Goal: Information Seeking & Learning: Learn about a topic

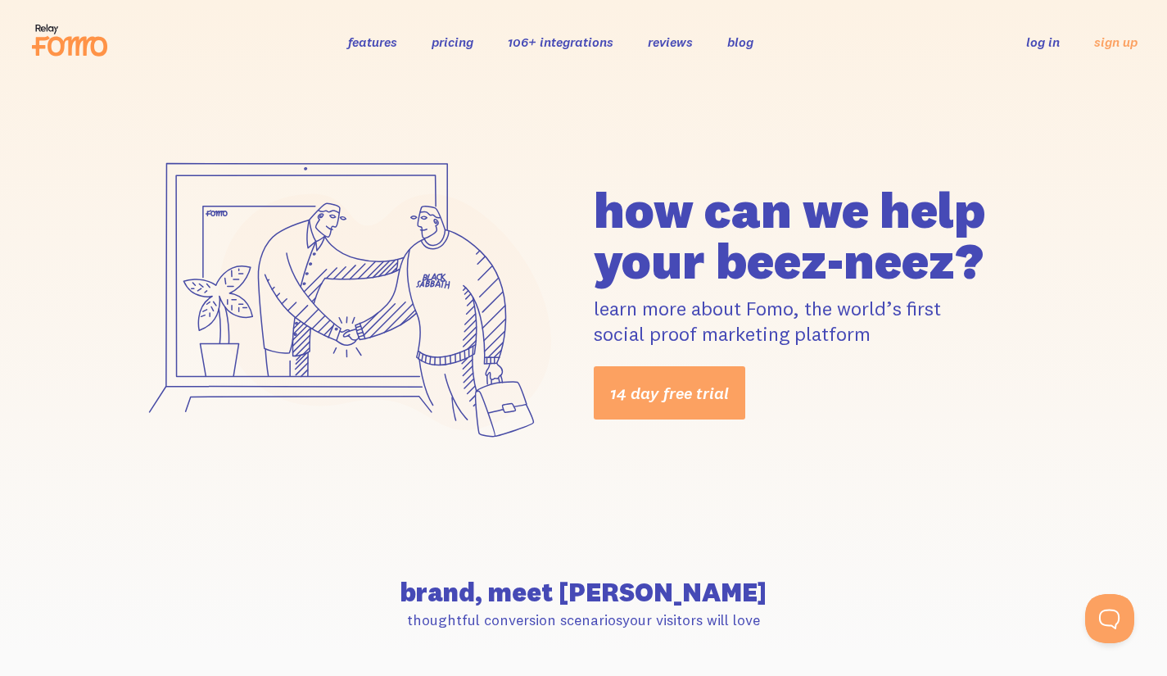
click at [461, 38] on link "pricing" at bounding box center [453, 42] width 42 height 16
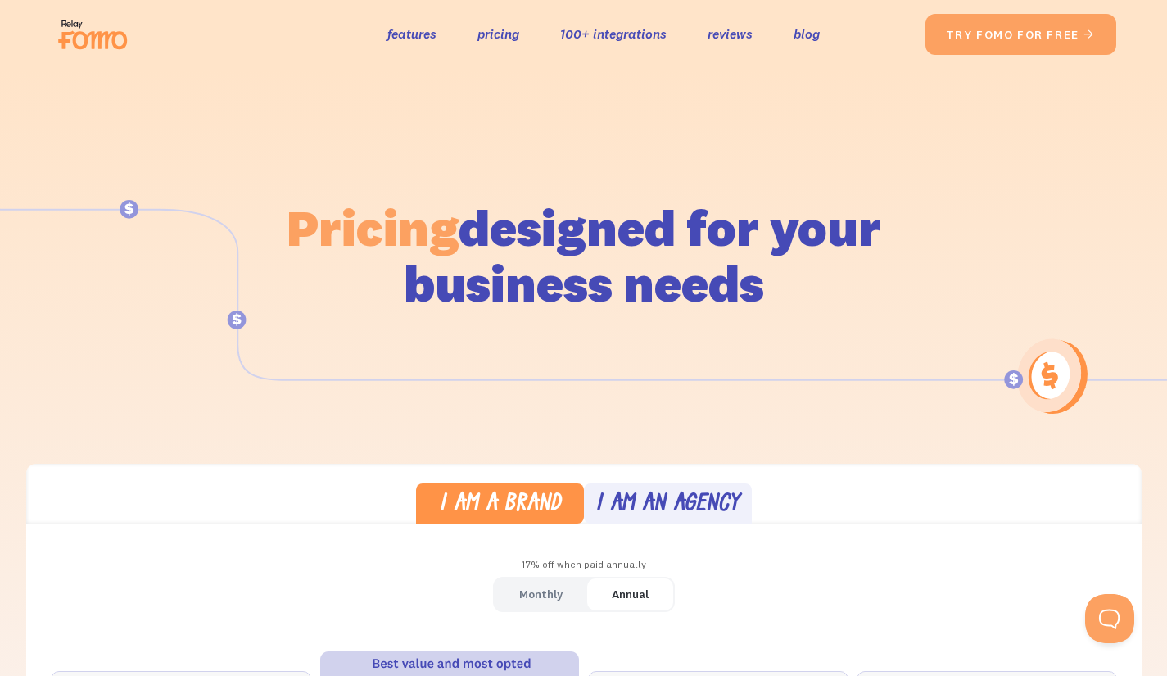
click at [412, 30] on link "features" at bounding box center [411, 34] width 49 height 24
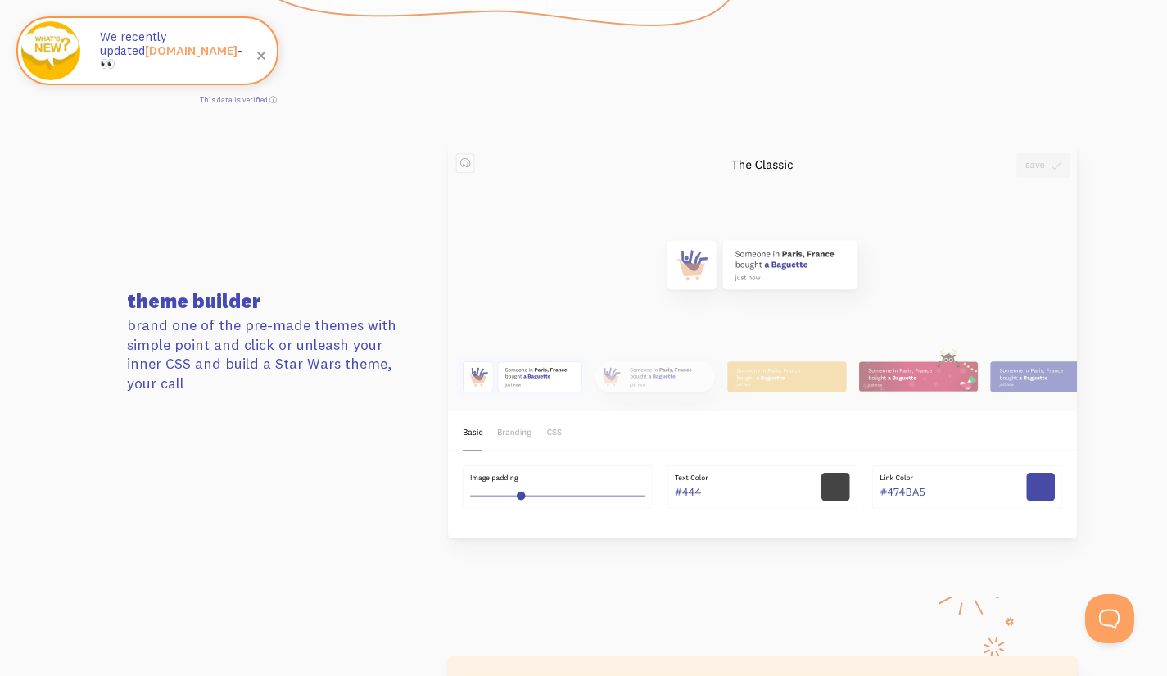
scroll to position [2220, 0]
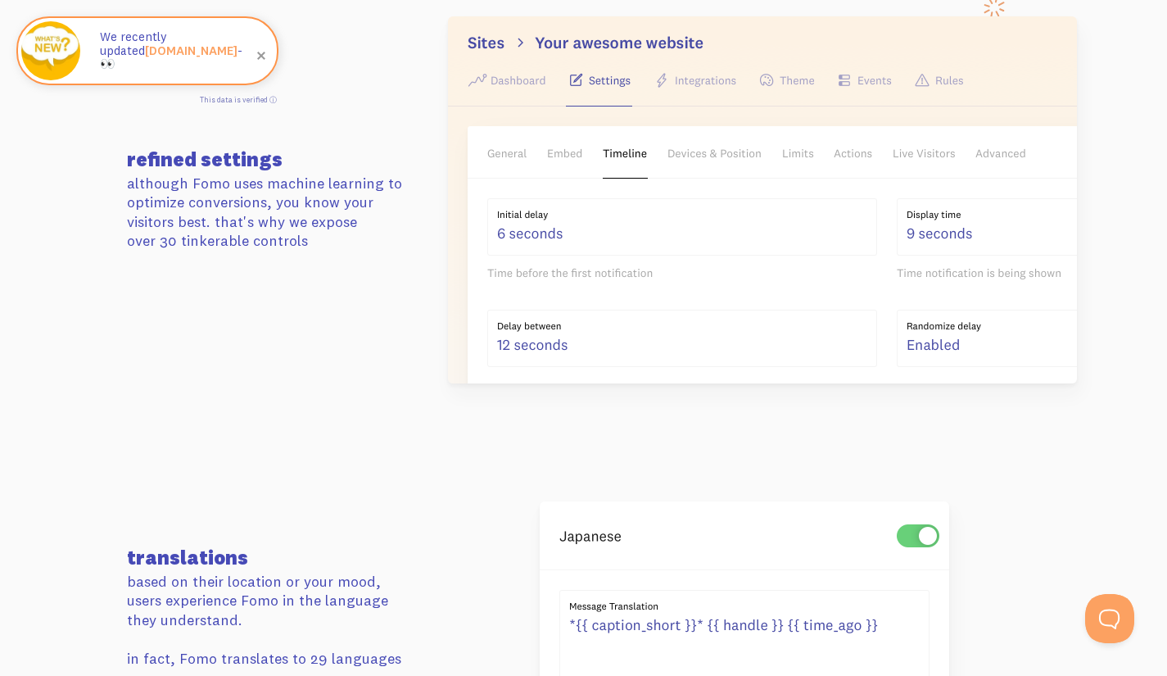
click at [76, 442] on section "refined settings although Fomo uses machine learning to optimize conversions, y…" at bounding box center [583, 199] width 1167 height 485
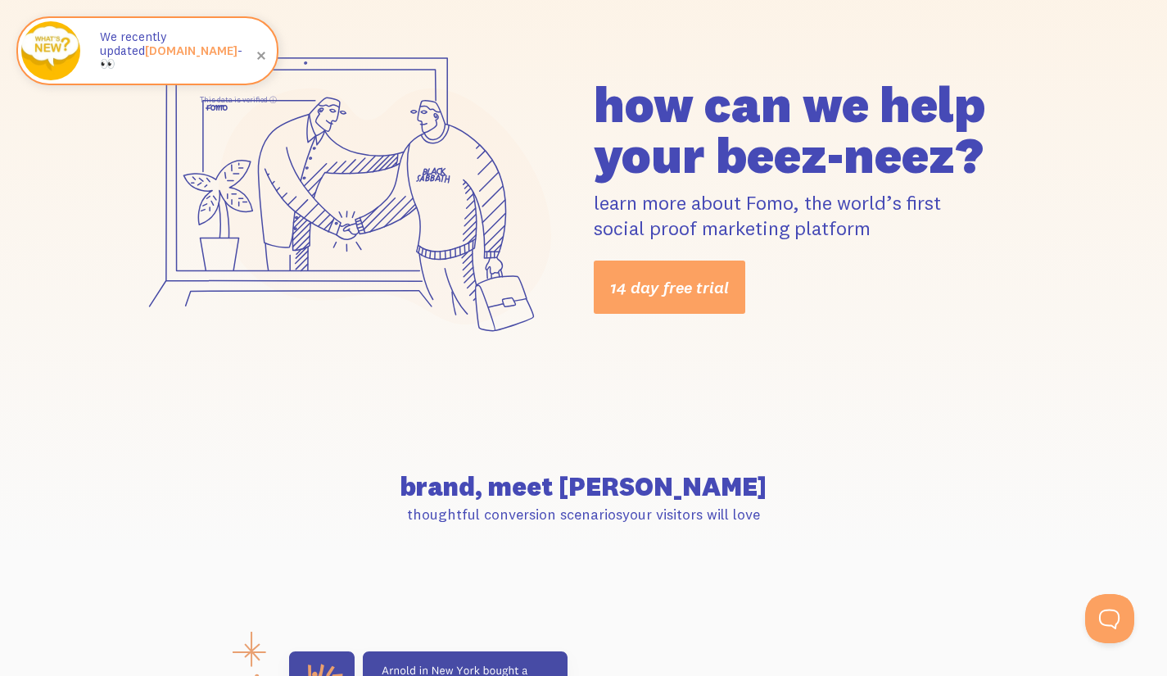
scroll to position [0, 0]
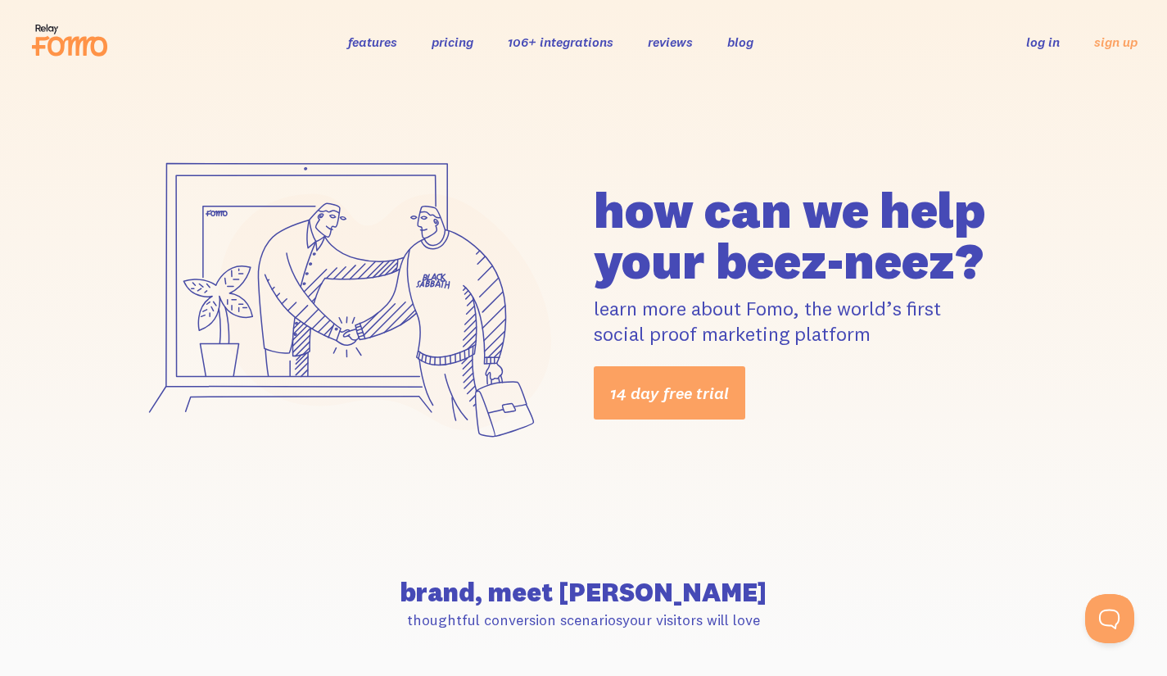
click at [586, 46] on link "106+ integrations" at bounding box center [561, 42] width 106 height 16
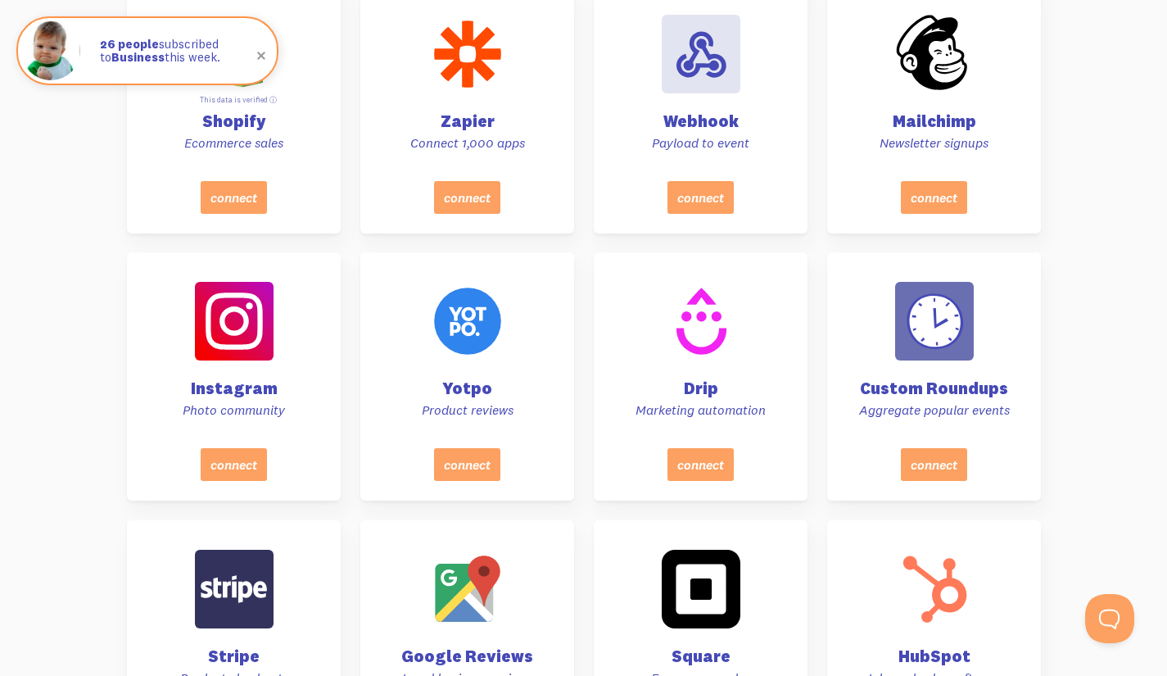
scroll to position [895, 0]
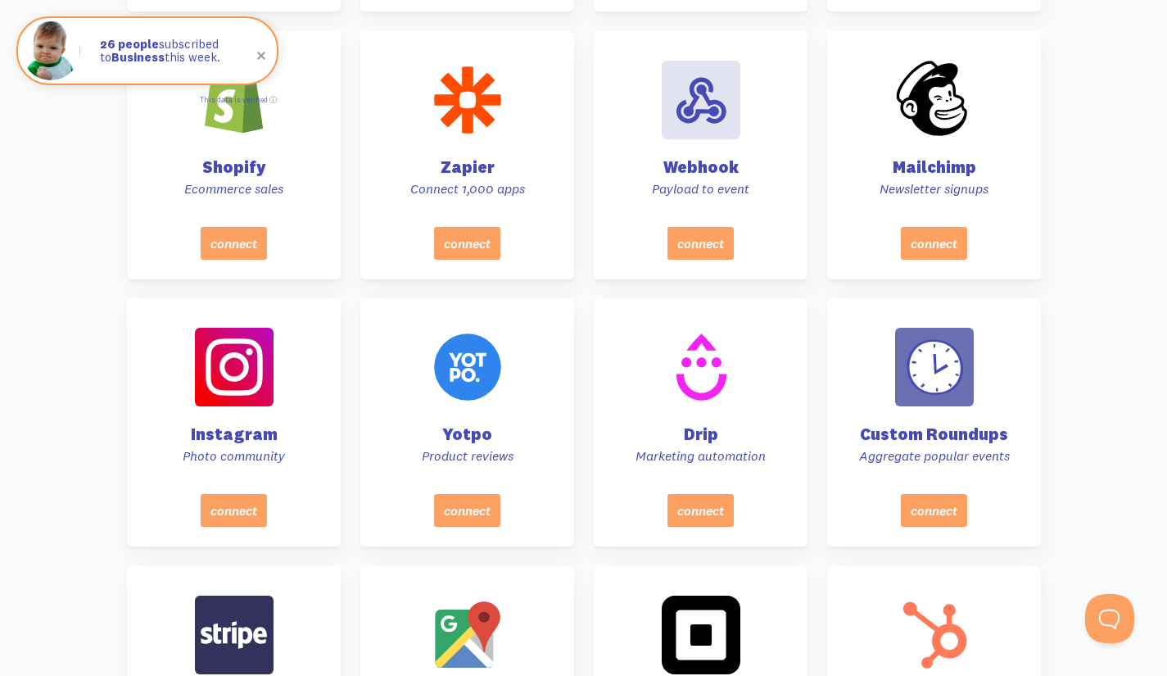
click at [256, 61] on span at bounding box center [261, 56] width 56 height 56
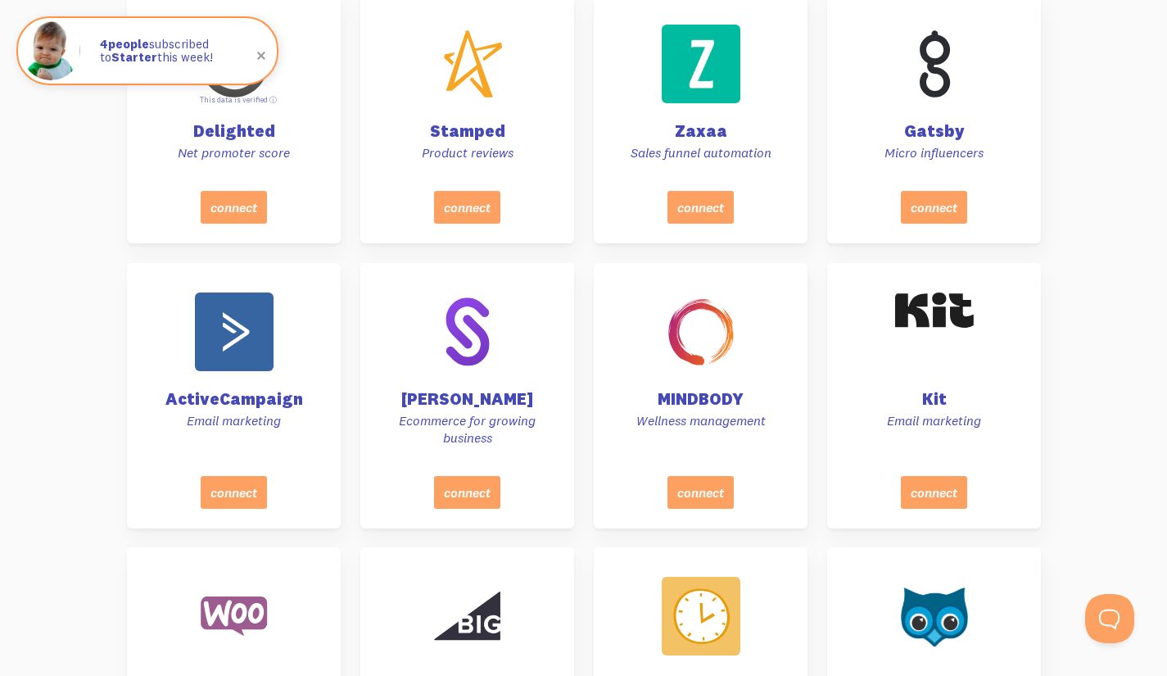
scroll to position [3071, 0]
click at [710, 386] on div "MINDBODY Wellness management" at bounding box center [700, 367] width 174 height 186
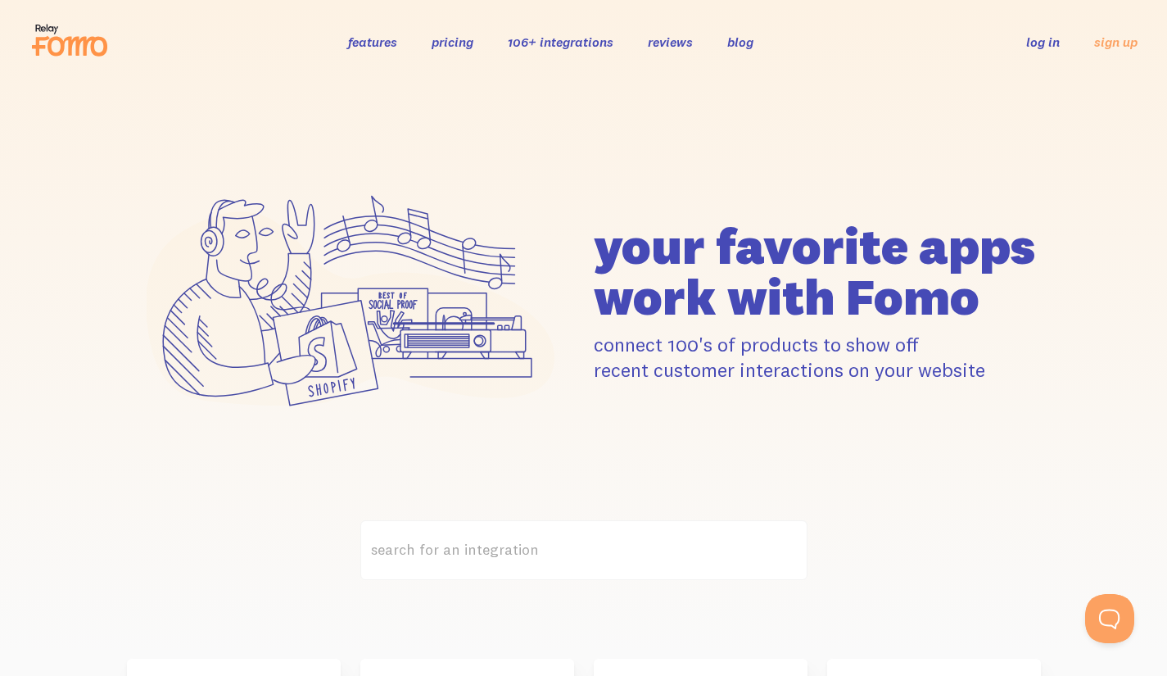
click at [449, 45] on link "pricing" at bounding box center [453, 42] width 42 height 16
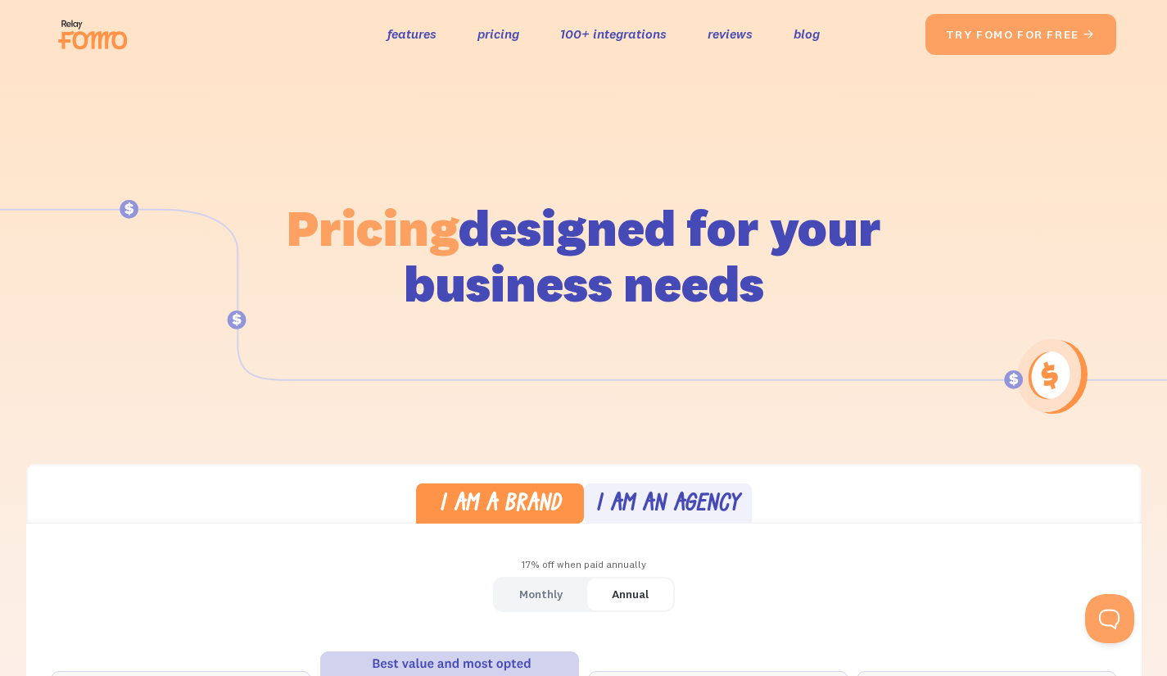
click at [494, 35] on link "pricing" at bounding box center [498, 34] width 42 height 24
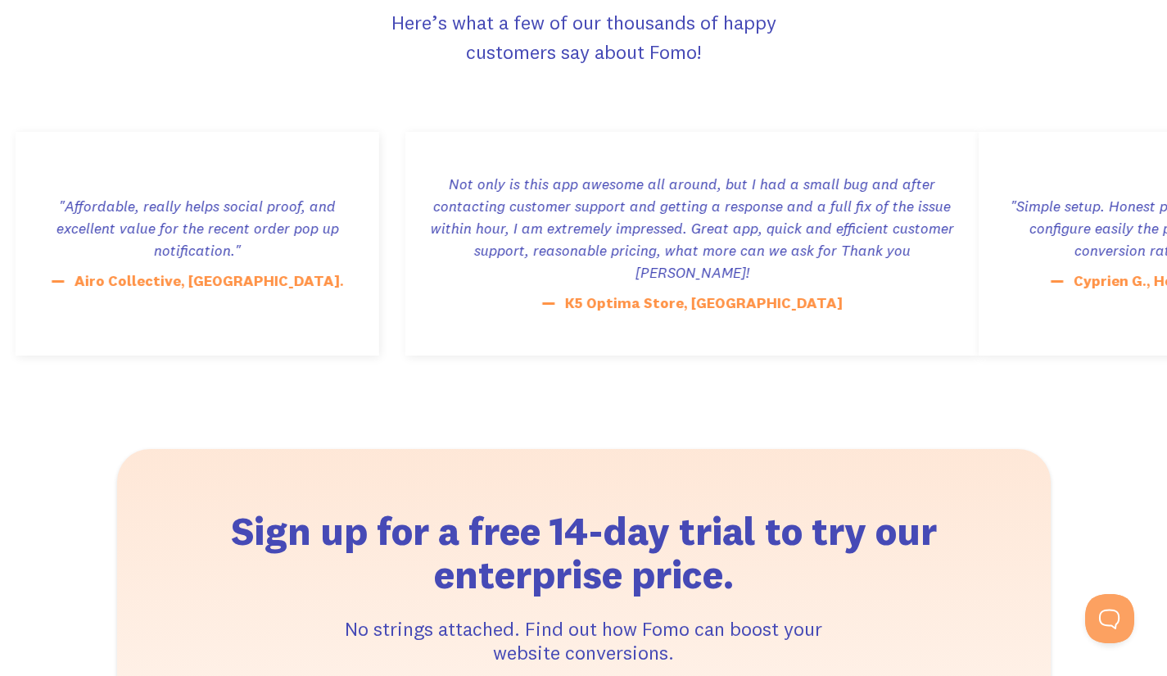
scroll to position [3505, 0]
